Goal: Communication & Community: Answer question/provide support

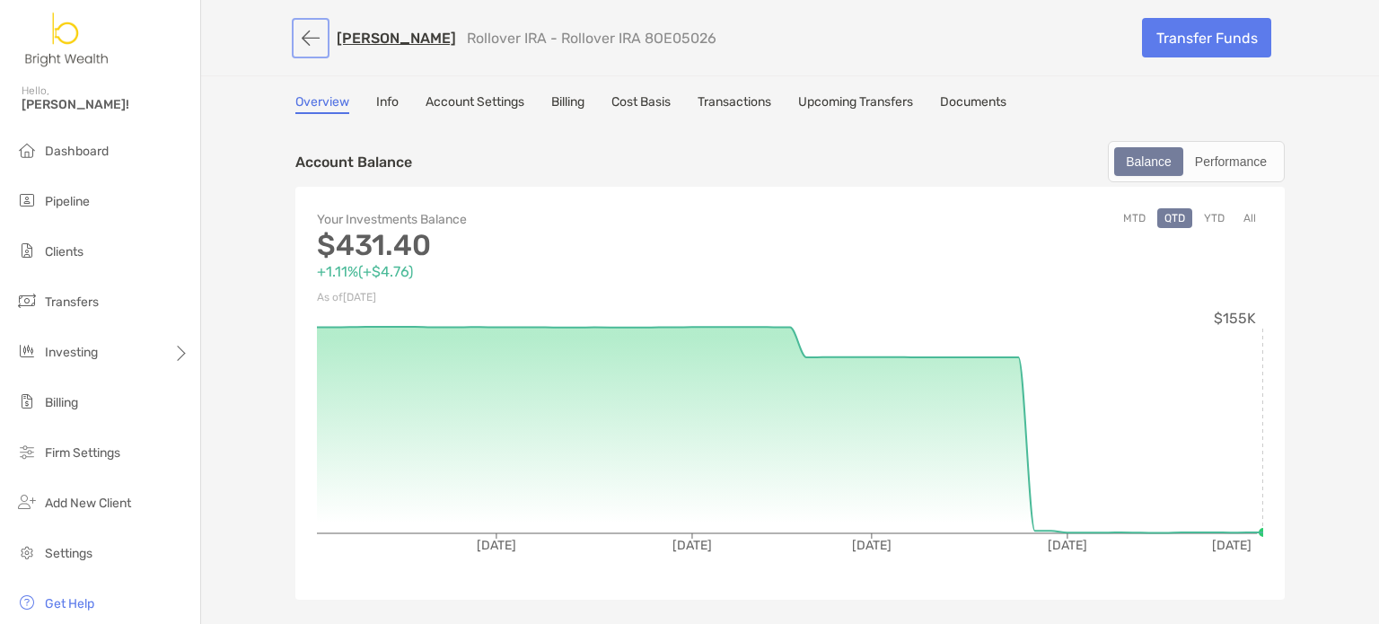
click at [295, 40] on button "button" at bounding box center [310, 38] width 31 height 33
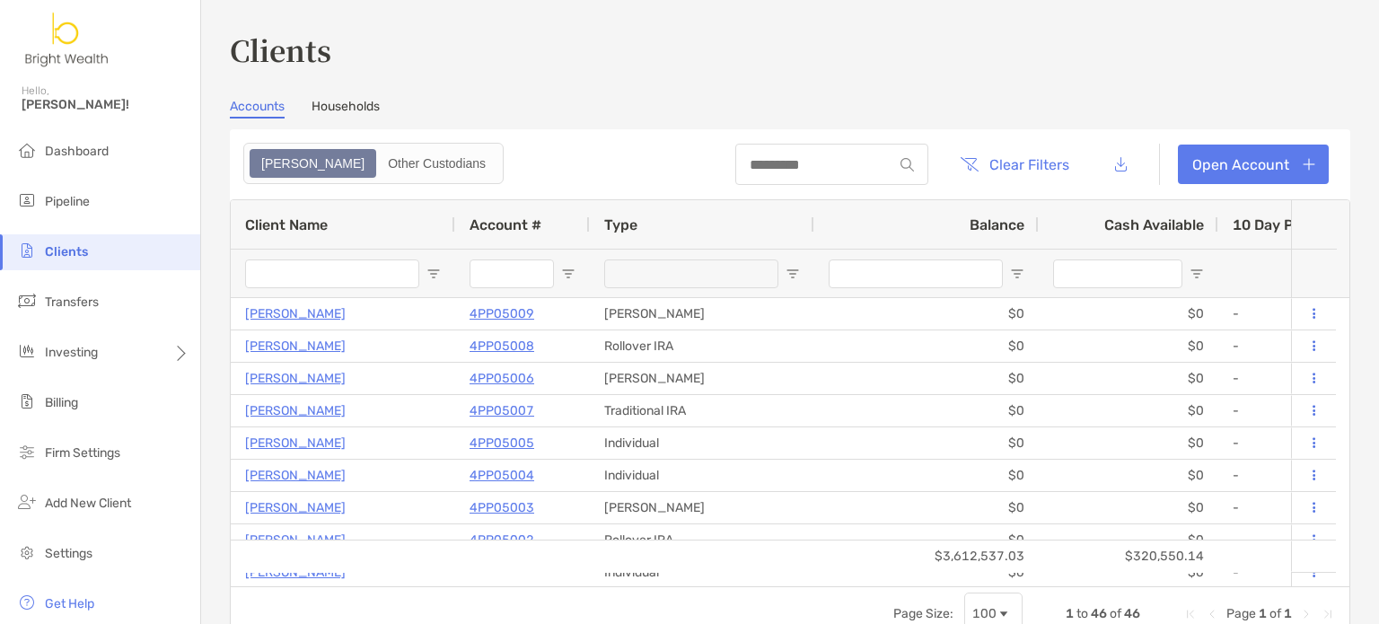
type input "******"
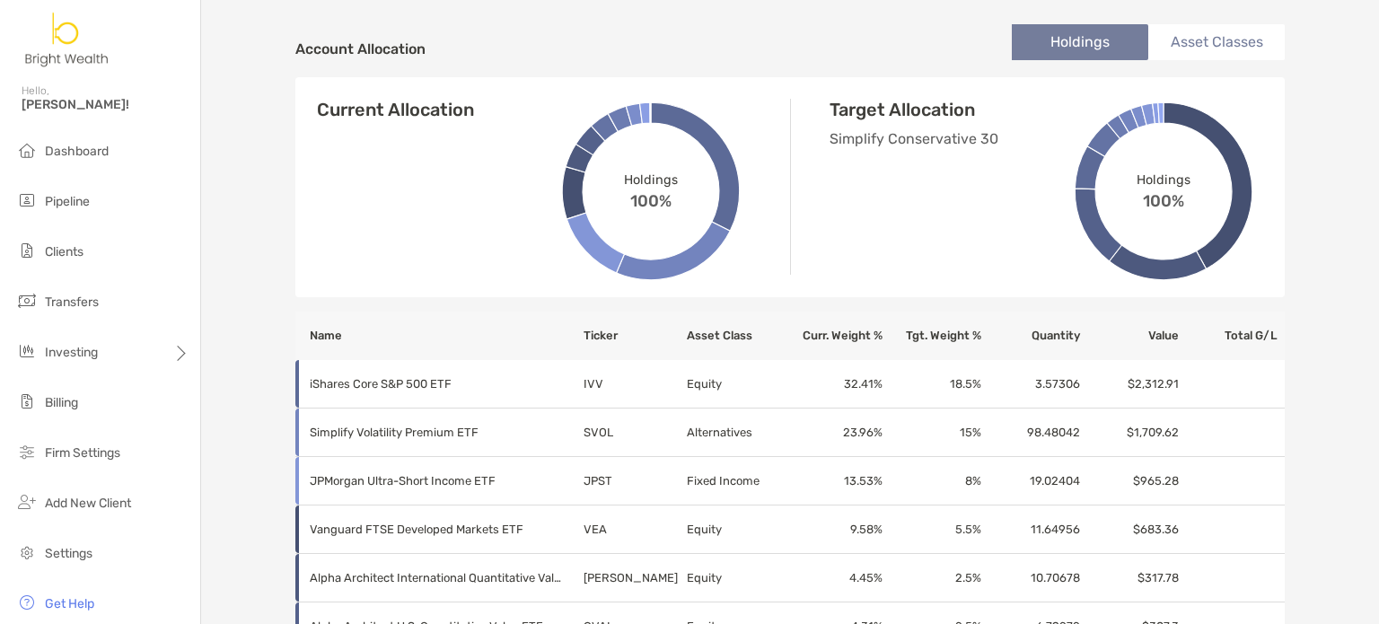
scroll to position [560, 0]
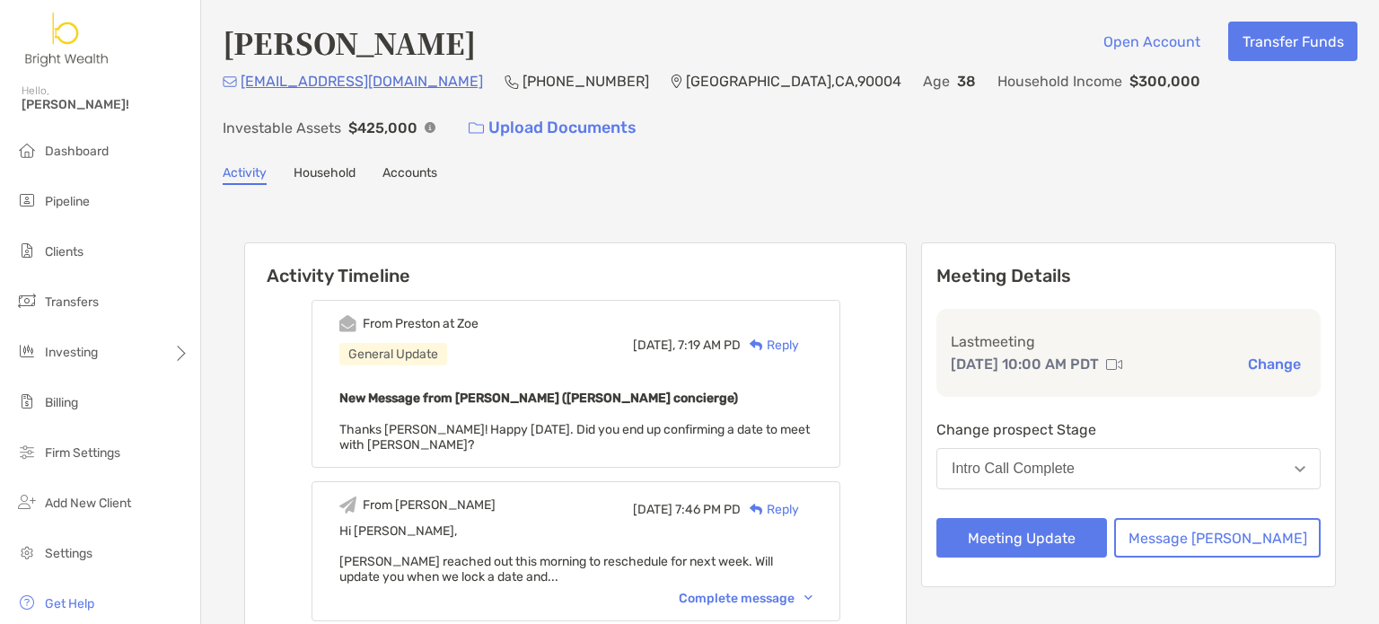
click at [799, 342] on div "Reply" at bounding box center [770, 345] width 58 height 19
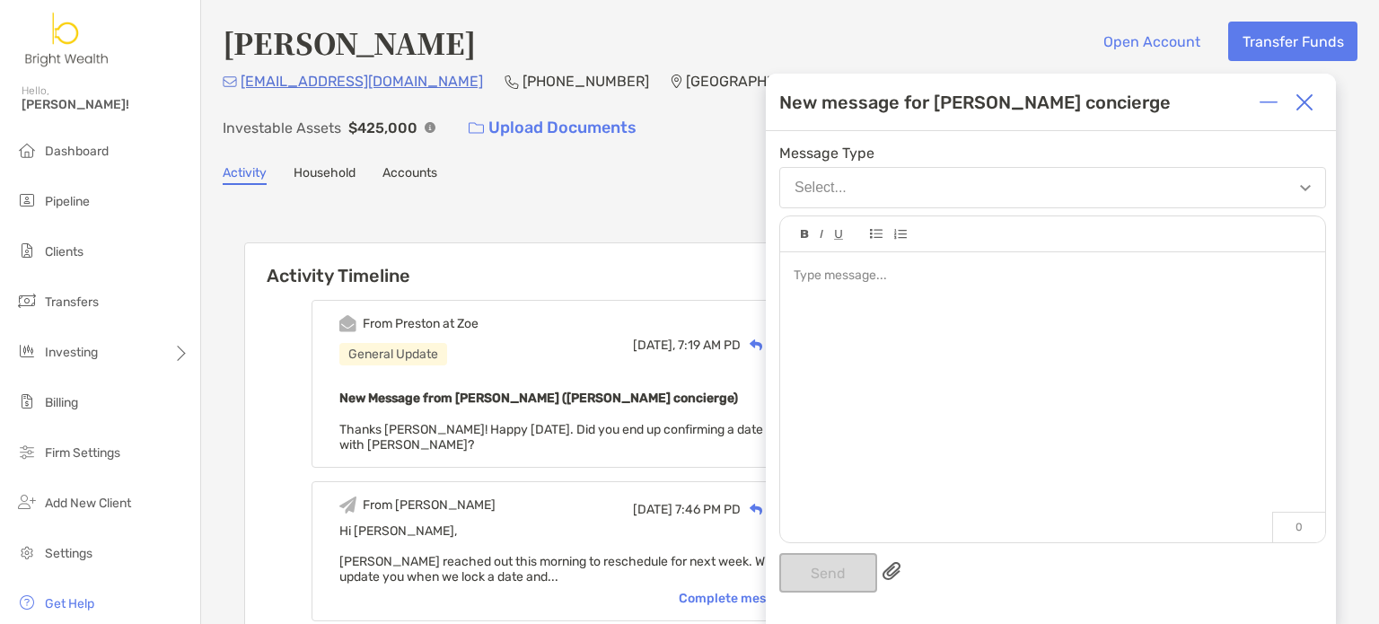
click at [962, 362] on div at bounding box center [1052, 388] width 545 height 272
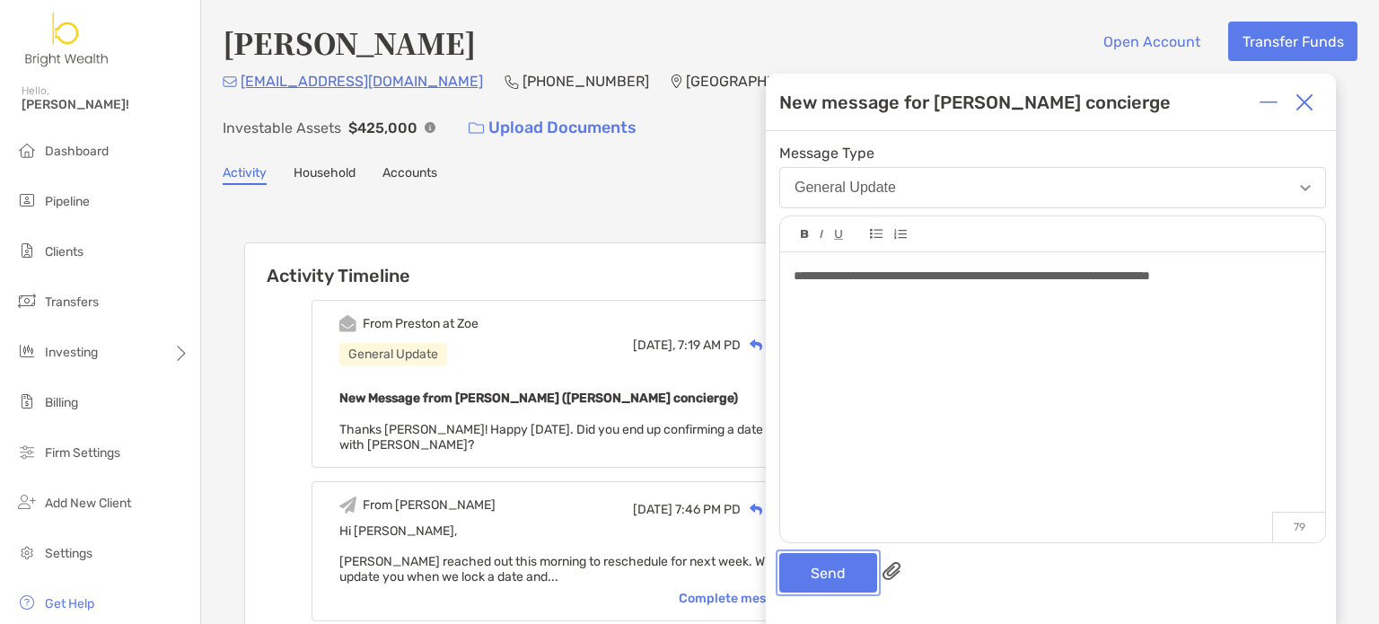
click at [832, 588] on button "Send" at bounding box center [828, 573] width 98 height 40
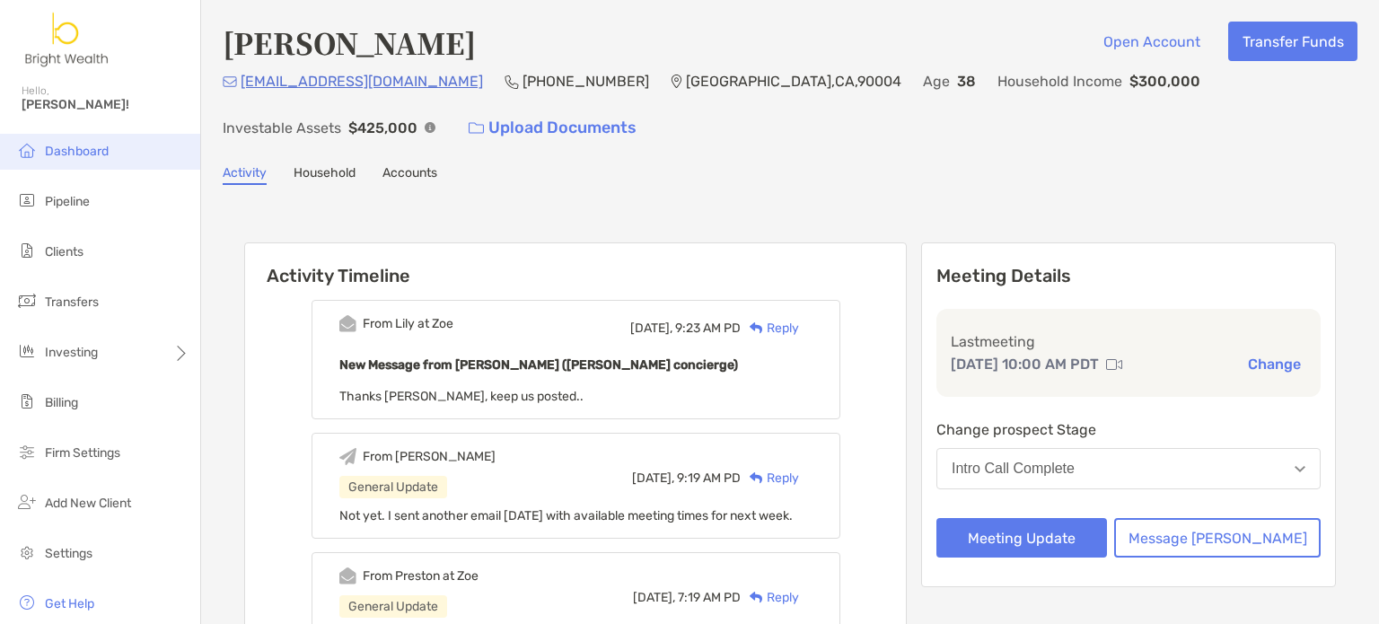
click at [86, 148] on span "Dashboard" at bounding box center [77, 151] width 64 height 15
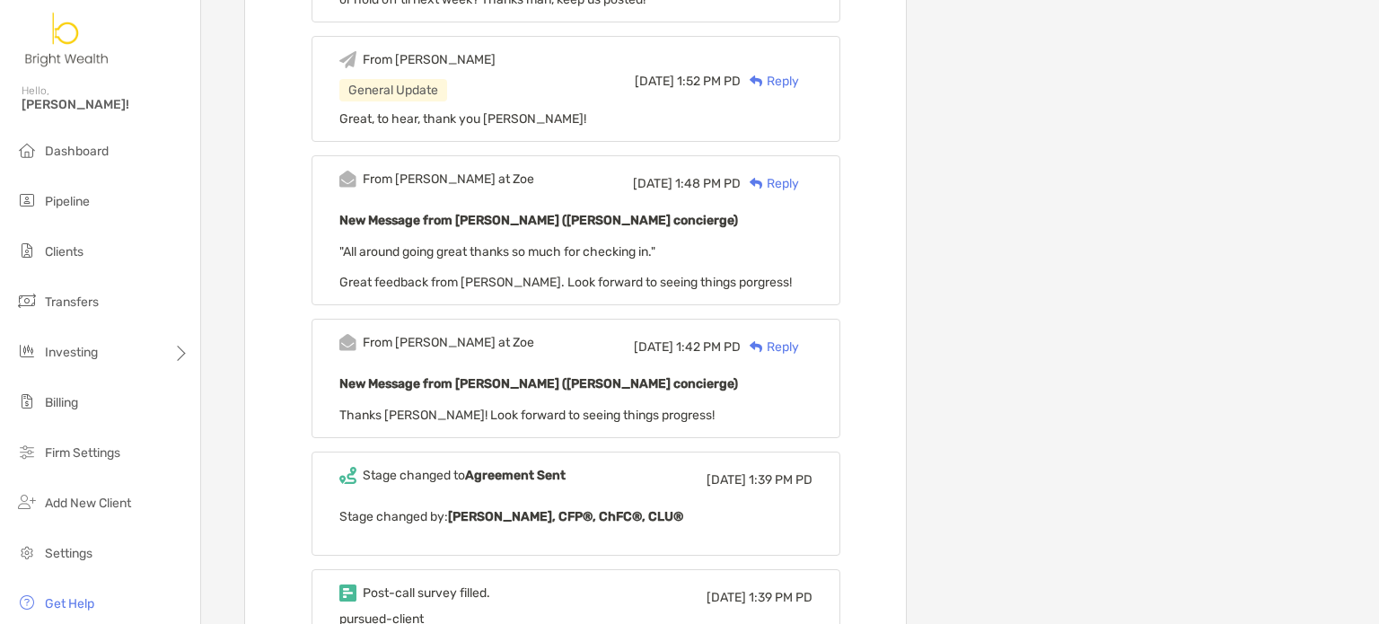
scroll to position [1347, 0]
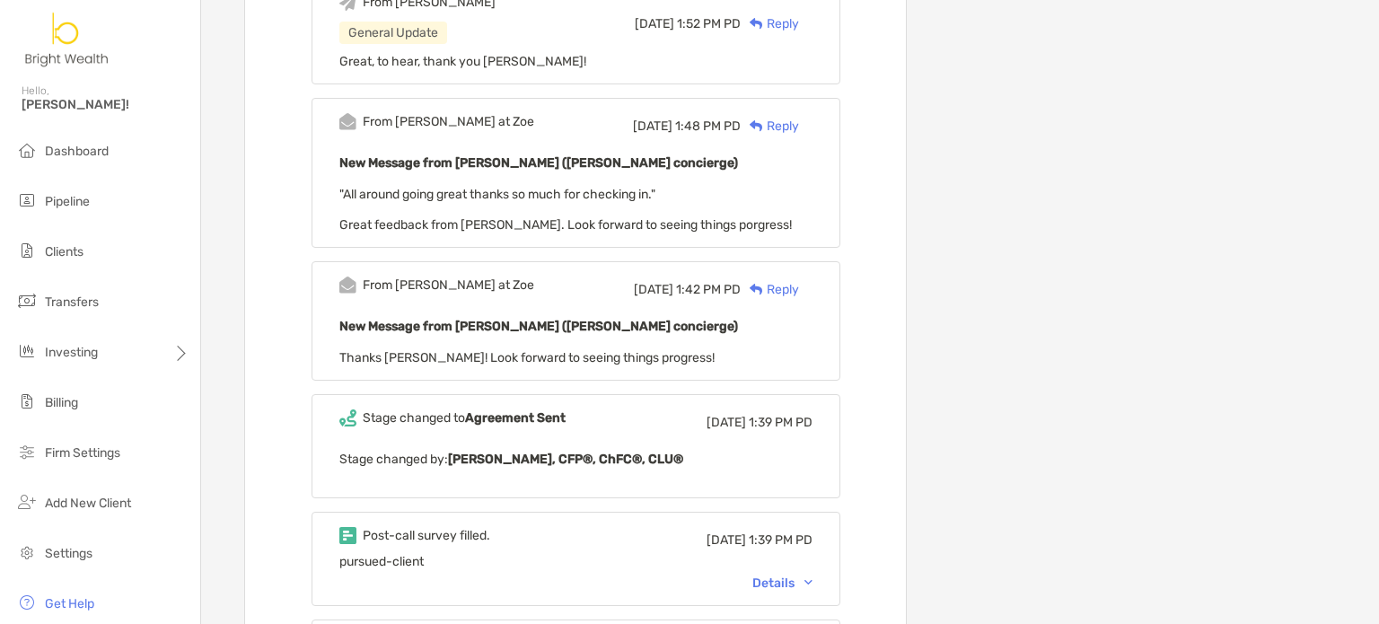
click at [803, 575] on div "Details" at bounding box center [782, 582] width 60 height 15
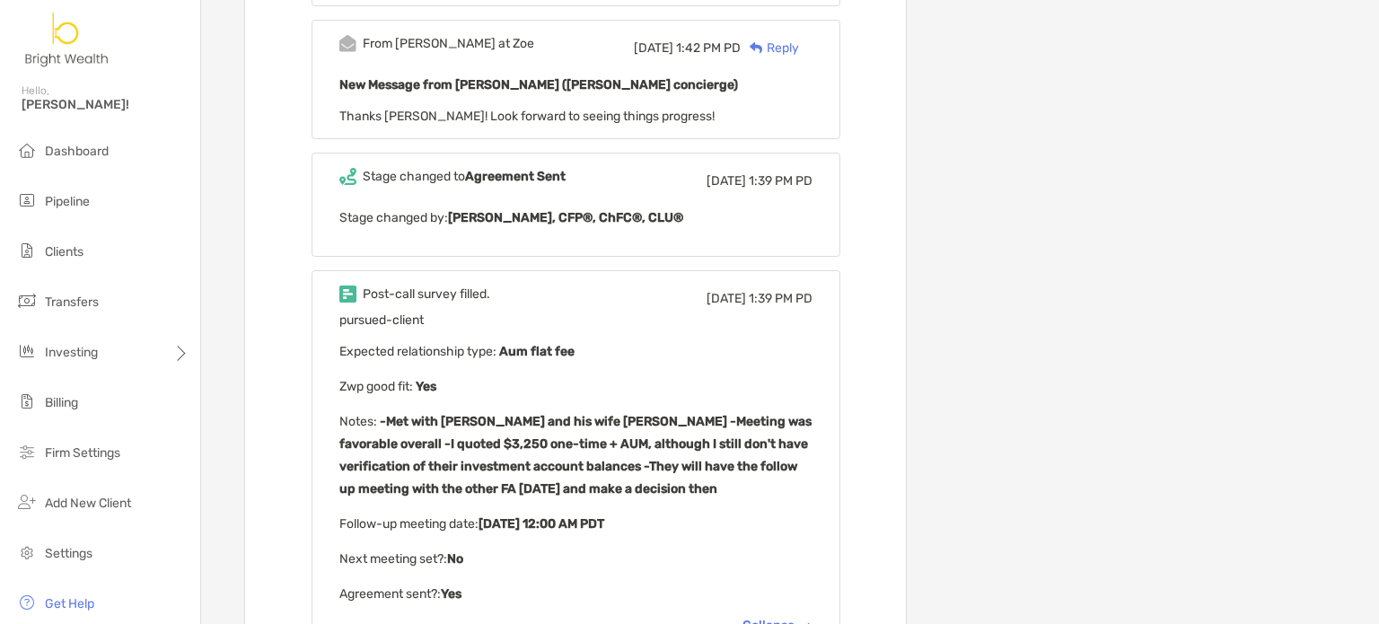
scroll to position [1616, 0]
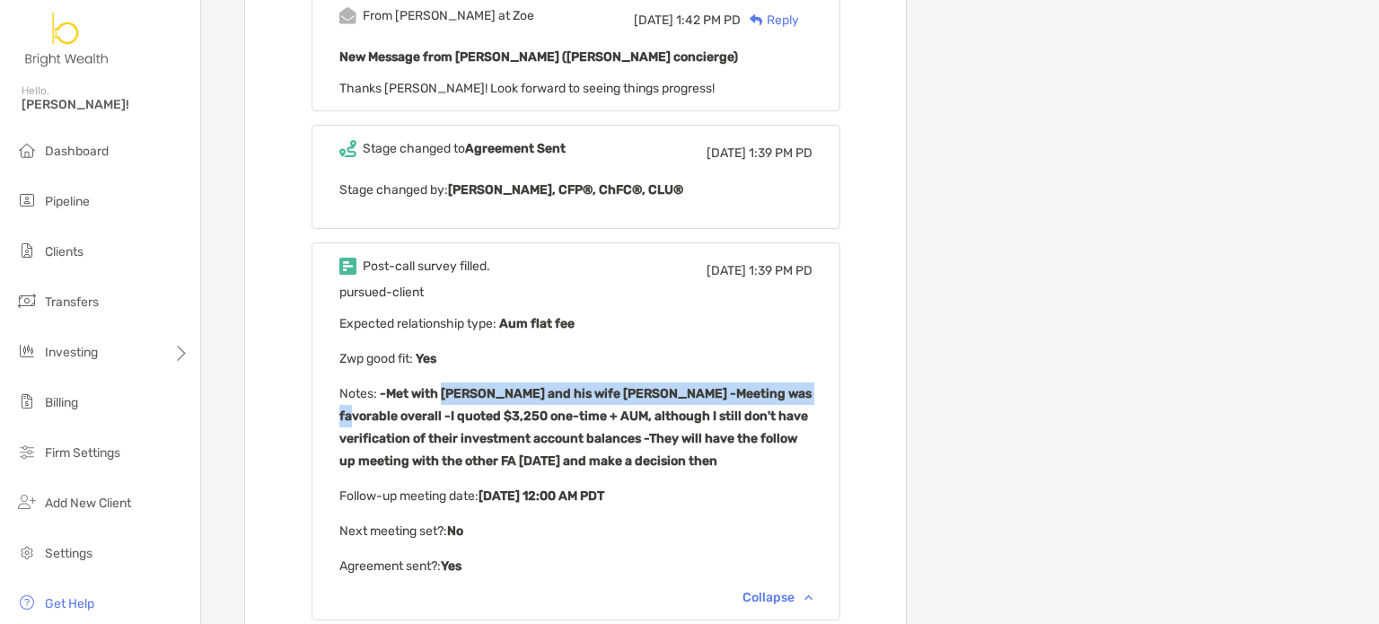
drag, startPoint x: 463, startPoint y: 359, endPoint x: 813, endPoint y: 373, distance: 350.4
click at [812, 382] on p "Notes : -Met with [PERSON_NAME] and his wife [PERSON_NAME] -Meeting was favorab…" at bounding box center [575, 427] width 473 height 90
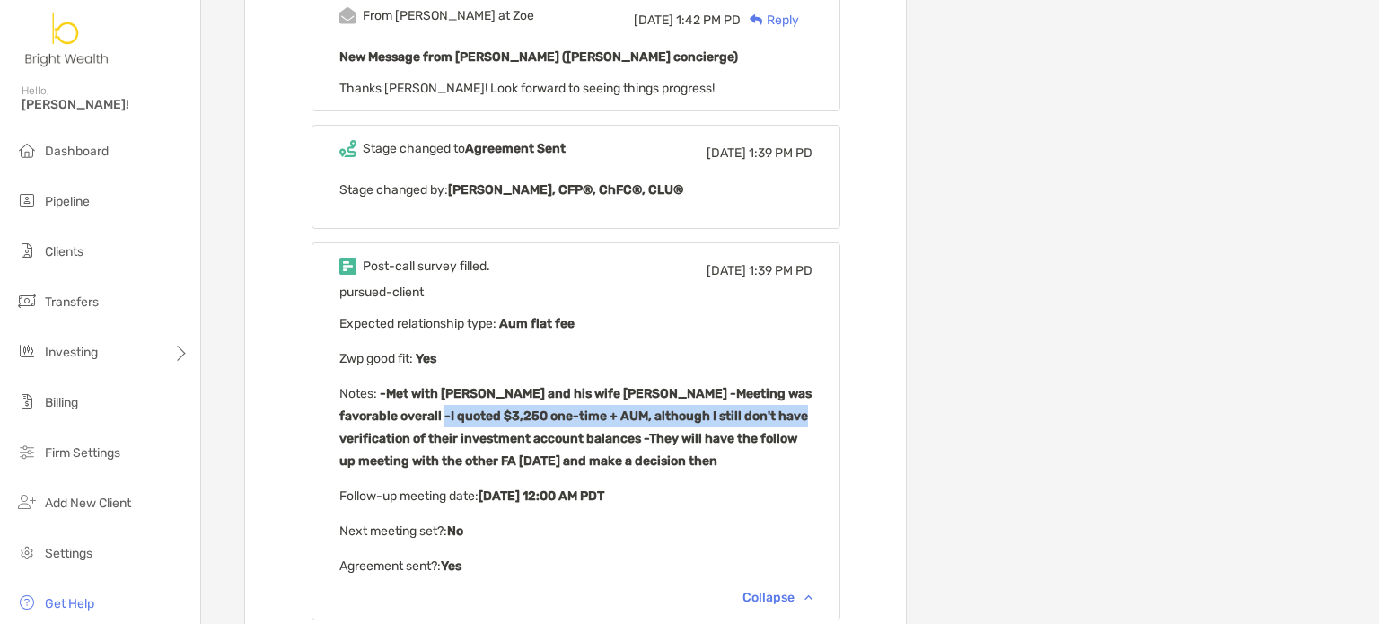
drag, startPoint x: 430, startPoint y: 388, endPoint x: 779, endPoint y: 396, distance: 349.3
click at [779, 396] on p "Notes : -Met with [PERSON_NAME] and his wife [PERSON_NAME] -Meeting was favorab…" at bounding box center [575, 427] width 473 height 90
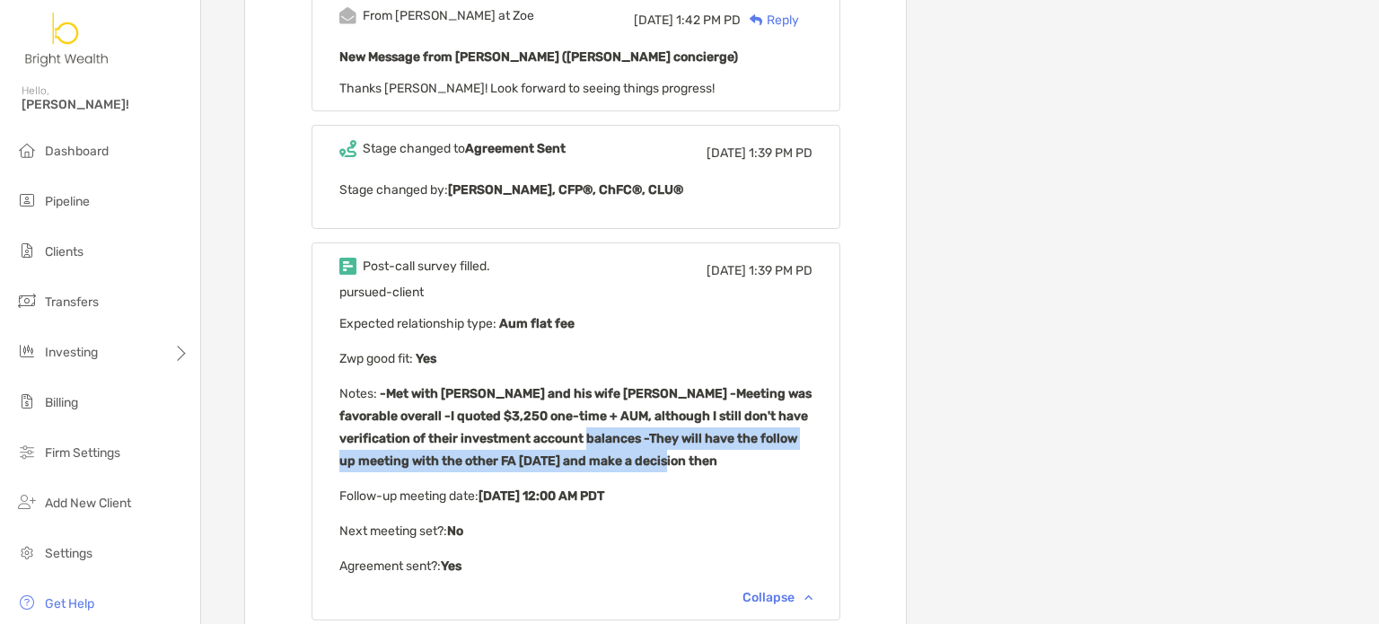
drag, startPoint x: 566, startPoint y: 414, endPoint x: 763, endPoint y: 435, distance: 198.6
click at [763, 435] on p "Notes : -Met with [PERSON_NAME] and his wife [PERSON_NAME] -Meeting was favorab…" at bounding box center [575, 427] width 473 height 90
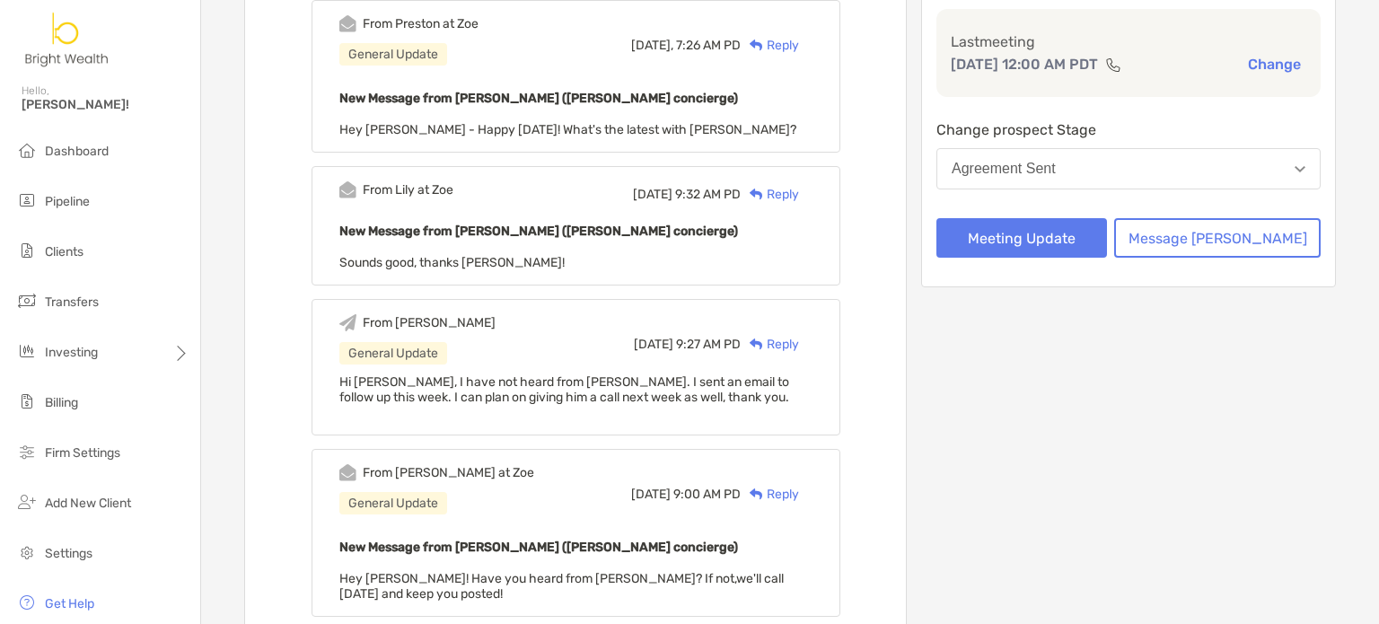
scroll to position [0, 0]
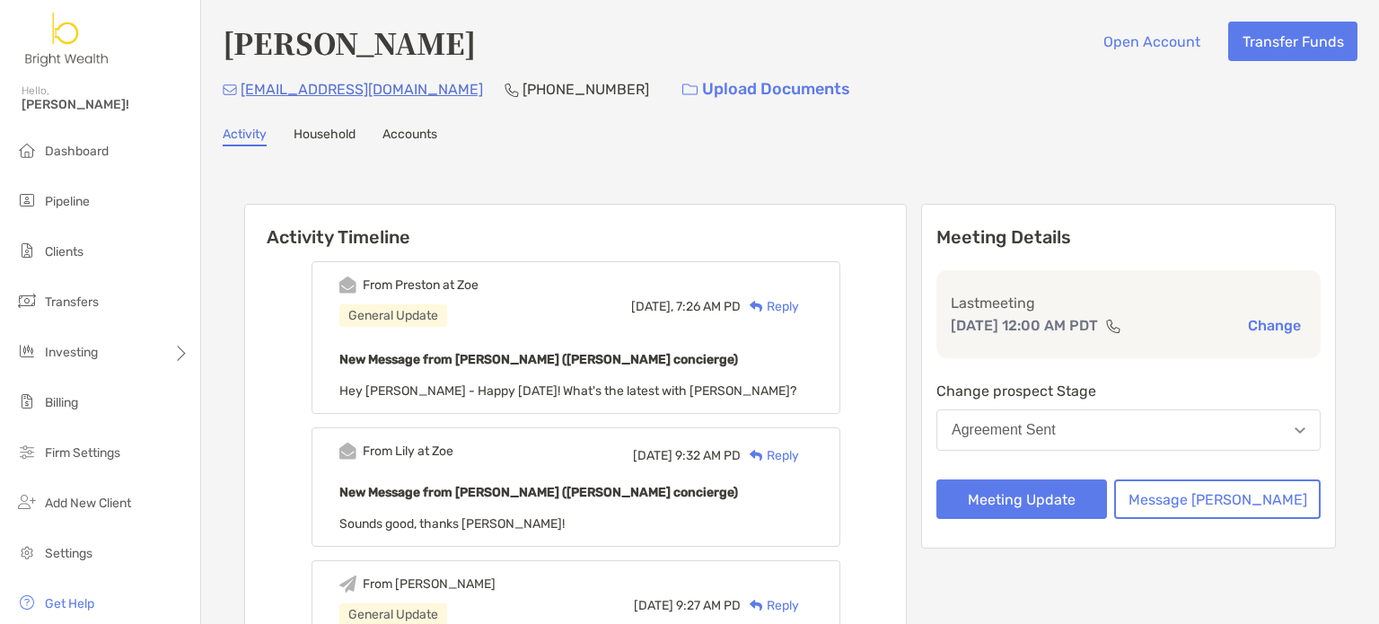
click at [799, 308] on div "Reply" at bounding box center [770, 306] width 58 height 19
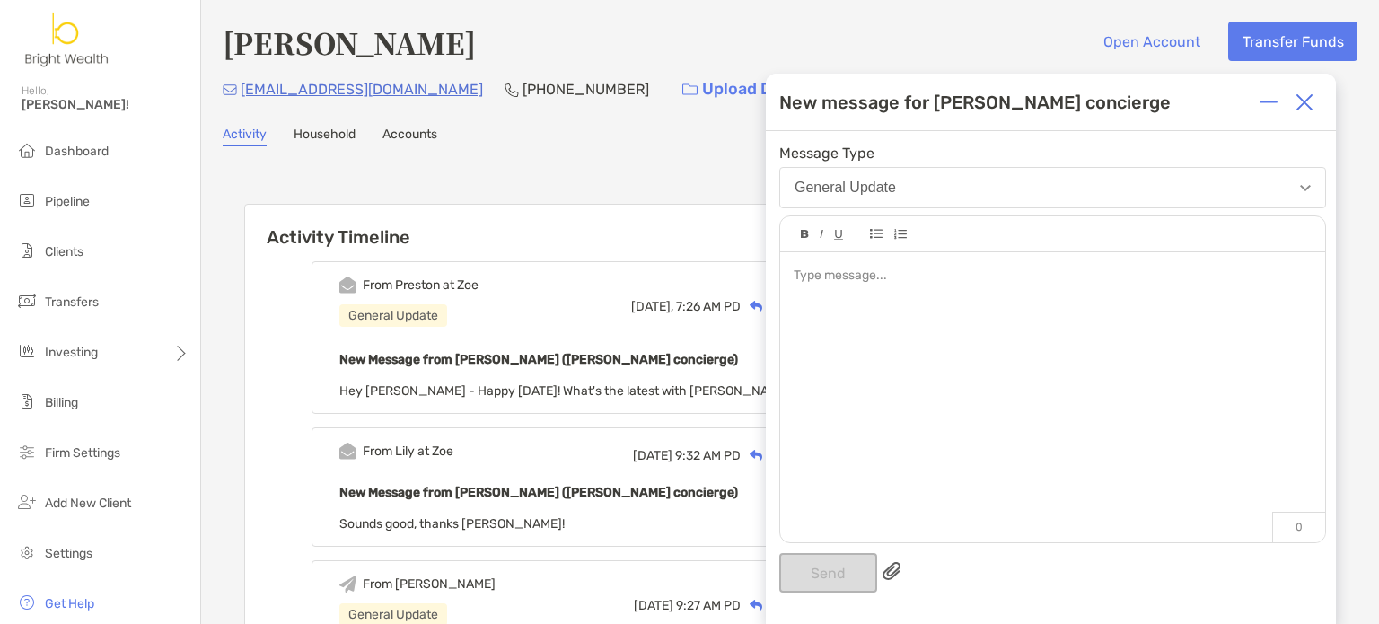
click at [1017, 303] on div at bounding box center [1052, 388] width 545 height 272
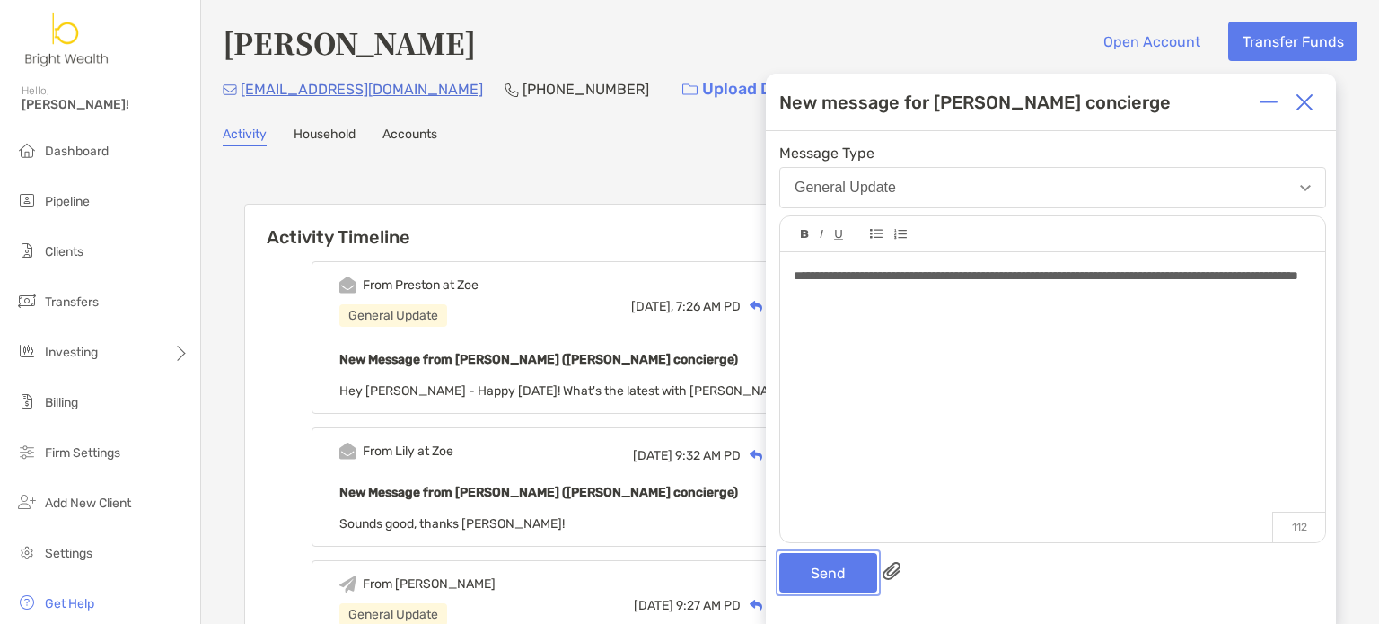
click at [812, 563] on button "Send" at bounding box center [828, 573] width 98 height 40
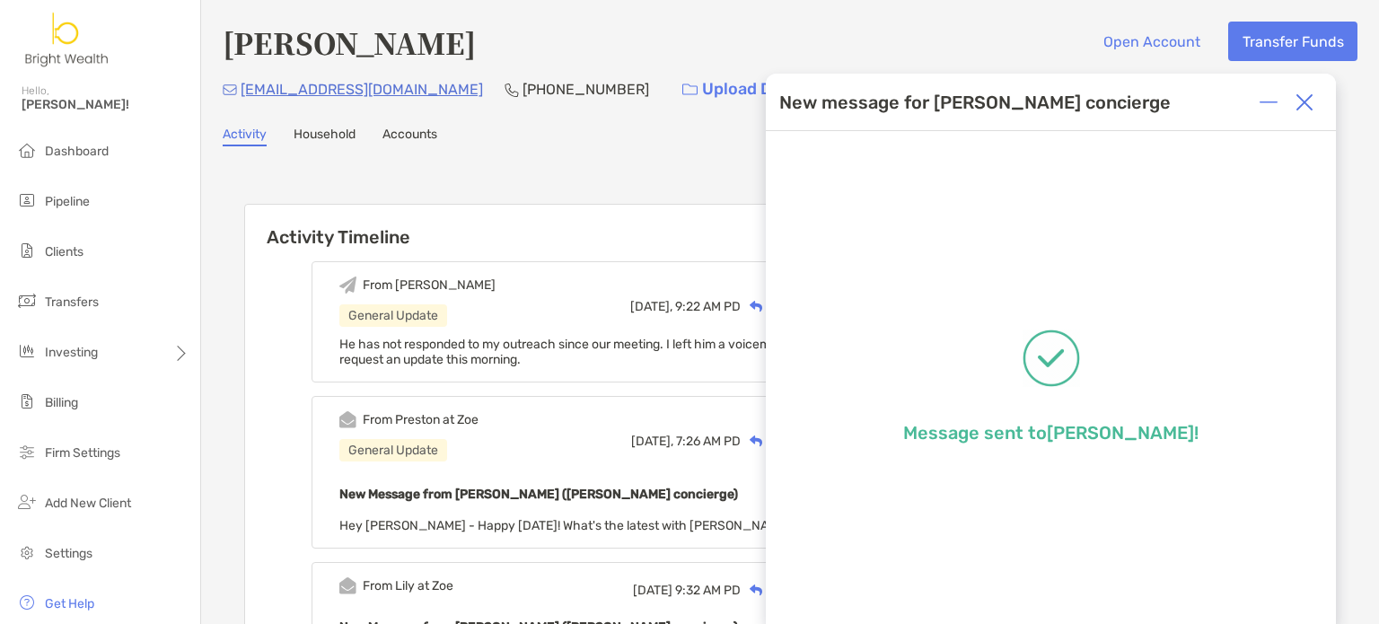
click at [1311, 110] on img at bounding box center [1304, 102] width 18 height 18
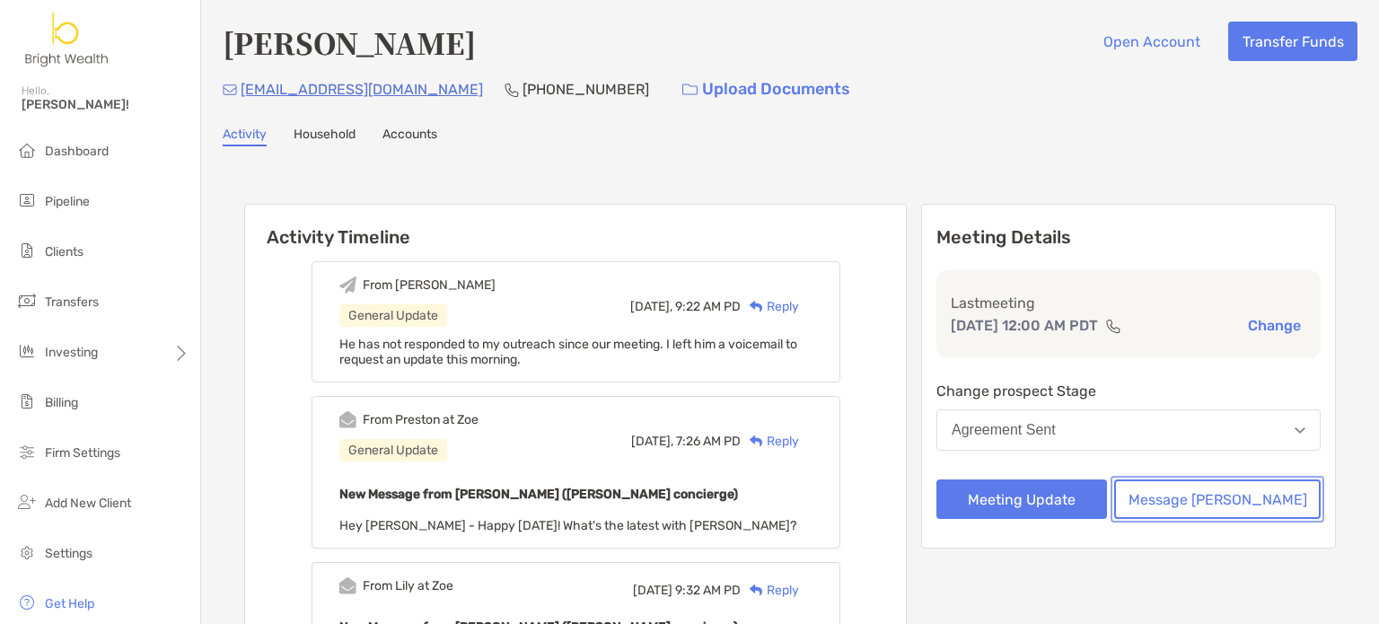
click at [1196, 487] on button "Message [PERSON_NAME]" at bounding box center [1217, 499] width 206 height 40
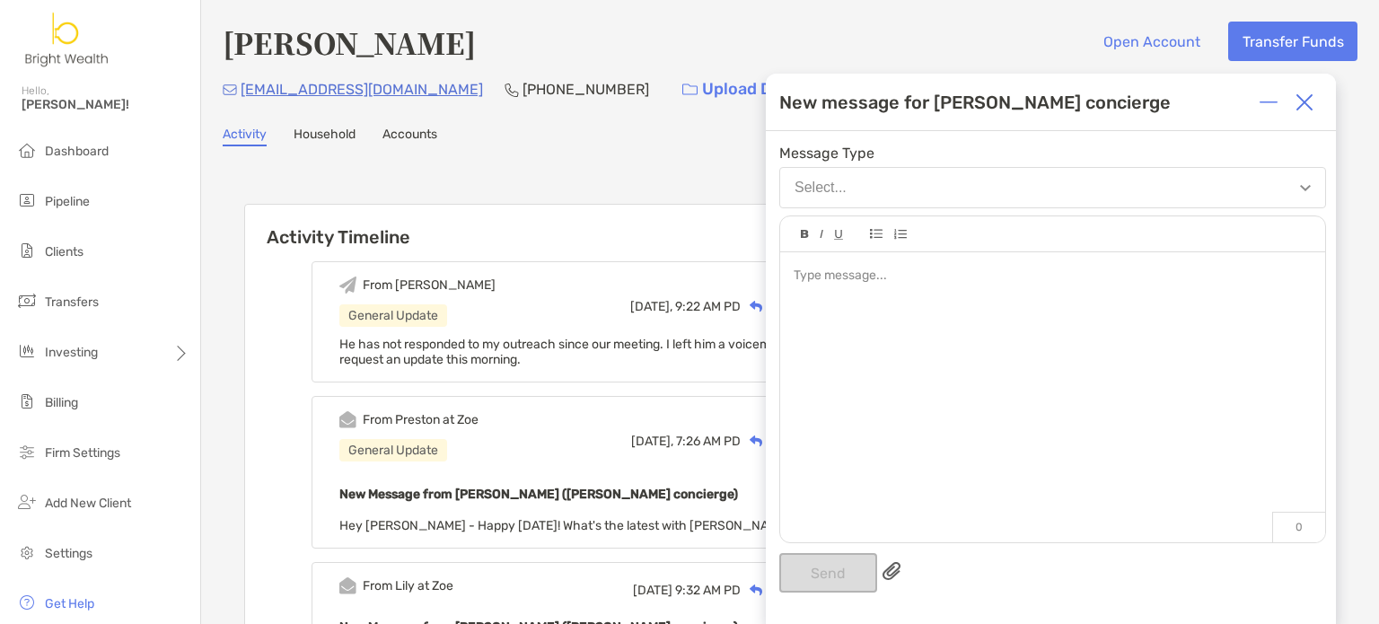
click at [839, 329] on div at bounding box center [1052, 388] width 545 height 272
click at [1314, 110] on div at bounding box center [1304, 102] width 36 height 36
